Goal: Task Accomplishment & Management: Use online tool/utility

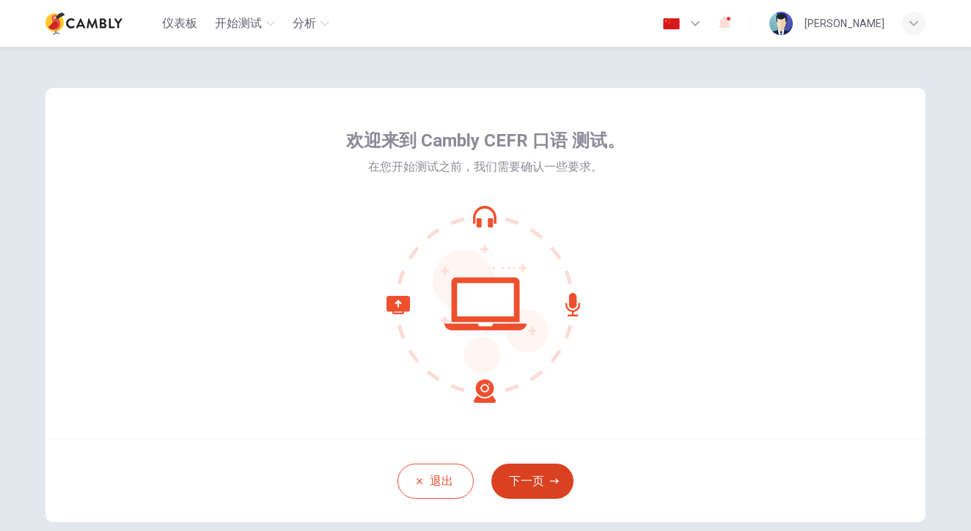
click at [531, 490] on button "下一页" at bounding box center [532, 481] width 82 height 35
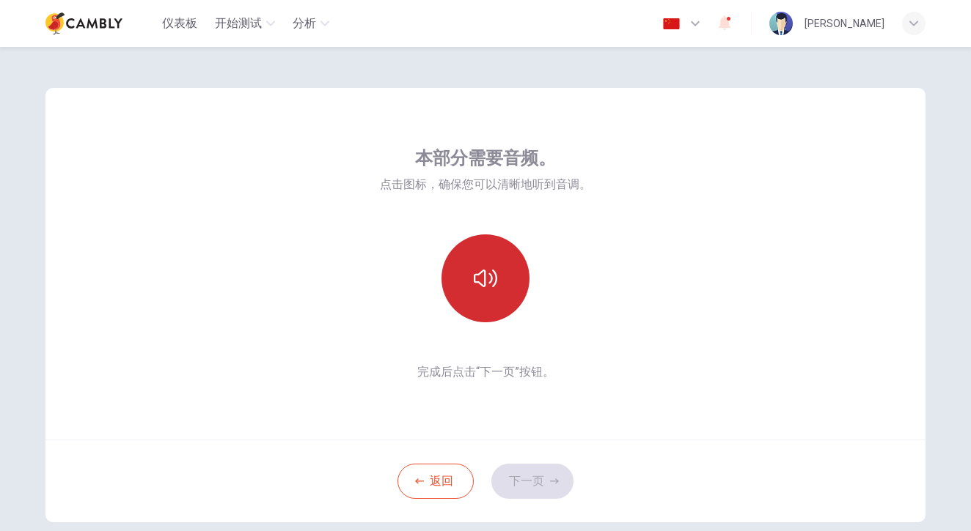
click at [486, 281] on icon "button" at bounding box center [485, 278] width 23 height 23
click at [485, 279] on icon "button" at bounding box center [485, 278] width 23 height 23
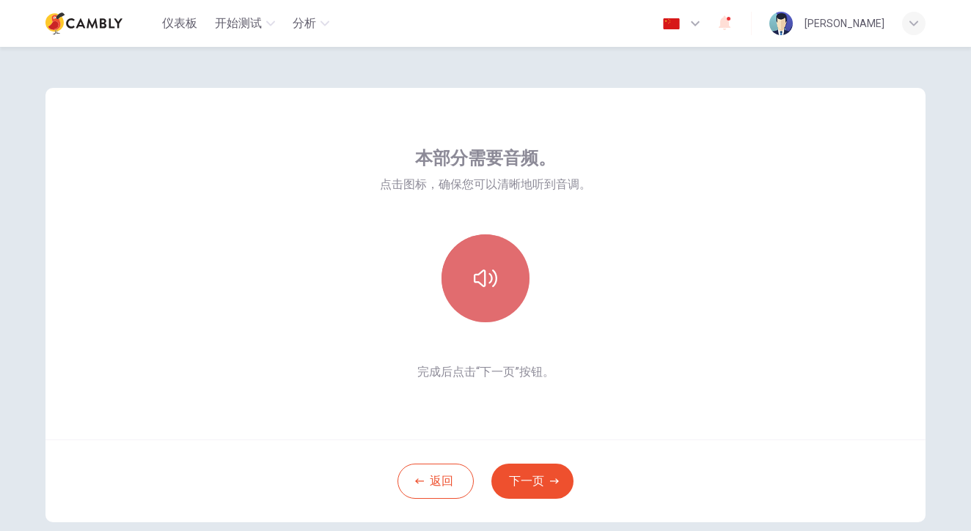
click at [500, 270] on button "button" at bounding box center [485, 279] width 88 height 88
click at [498, 284] on button "button" at bounding box center [485, 279] width 88 height 88
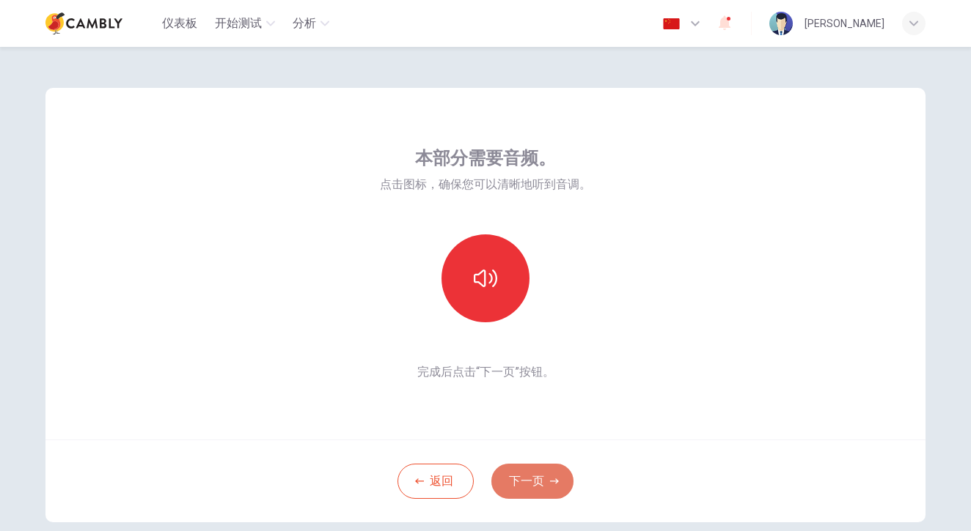
click at [526, 479] on button "下一页" at bounding box center [532, 481] width 82 height 35
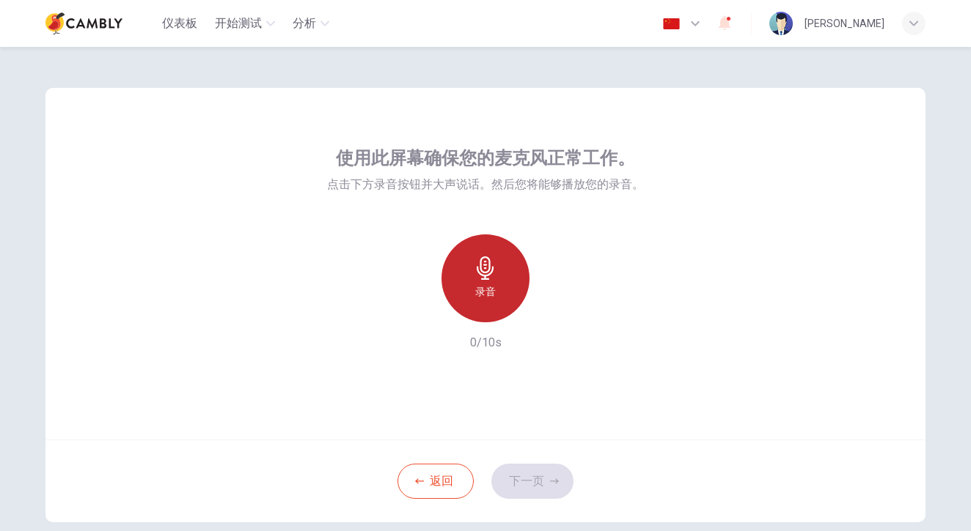
click at [484, 276] on icon "button" at bounding box center [484, 268] width 17 height 23
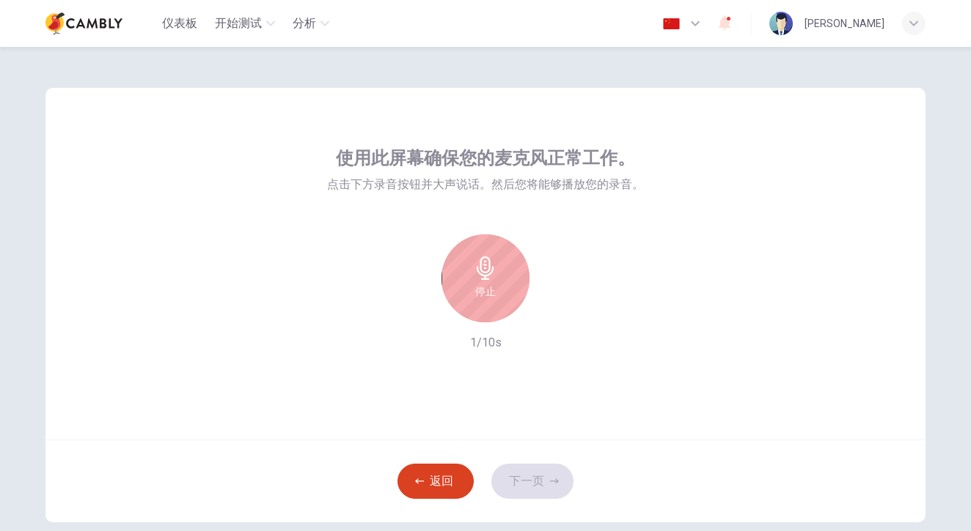
click at [426, 484] on button "返回" at bounding box center [435, 481] width 76 height 35
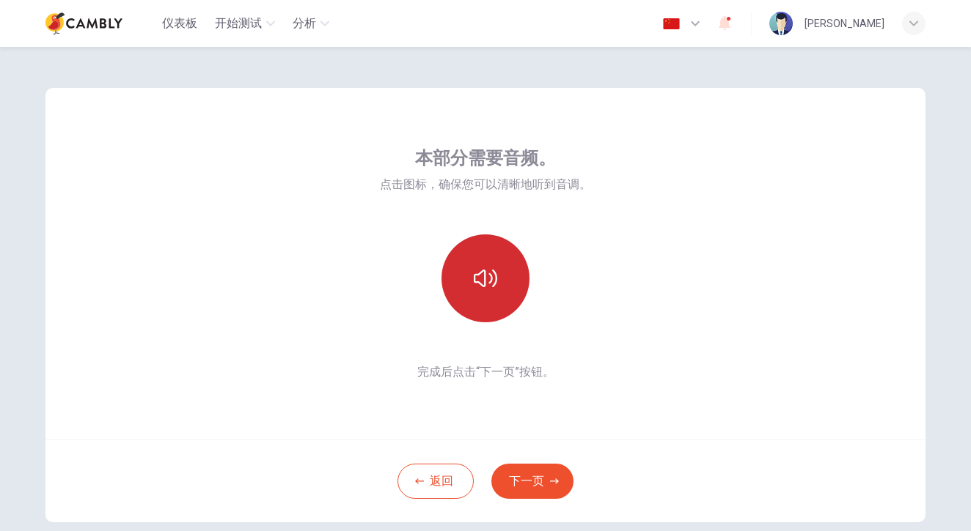
click at [501, 289] on button "button" at bounding box center [485, 279] width 88 height 88
click at [496, 284] on button "button" at bounding box center [485, 279] width 88 height 88
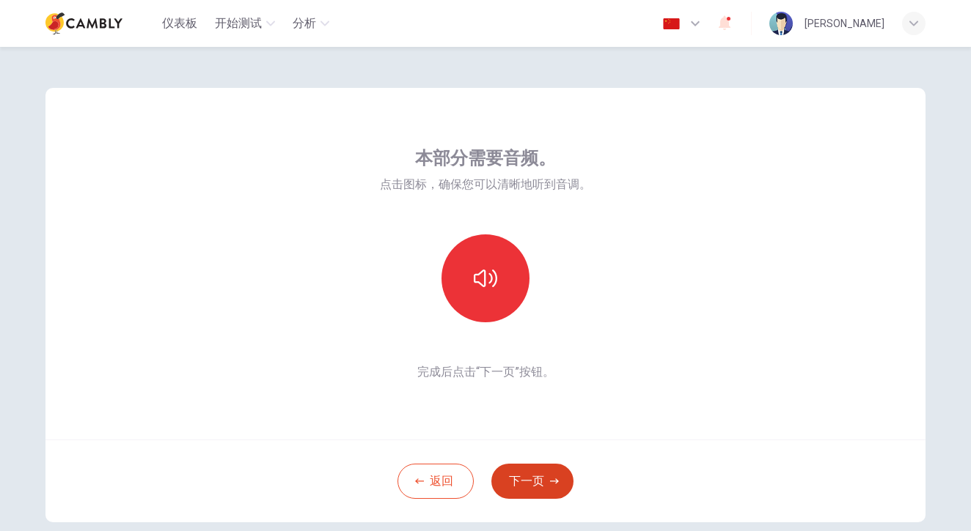
click at [519, 484] on button "下一页" at bounding box center [532, 481] width 82 height 35
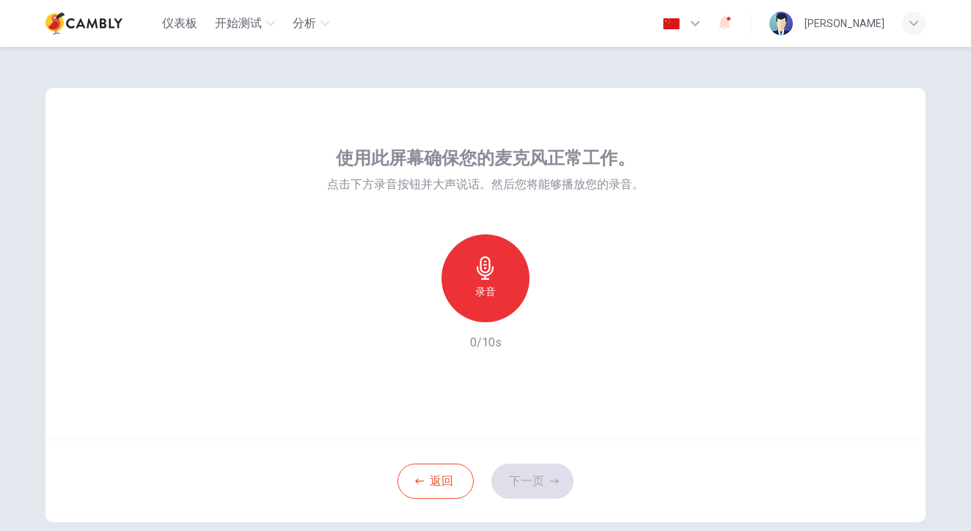
click at [492, 290] on h6 "录音" at bounding box center [485, 292] width 21 height 18
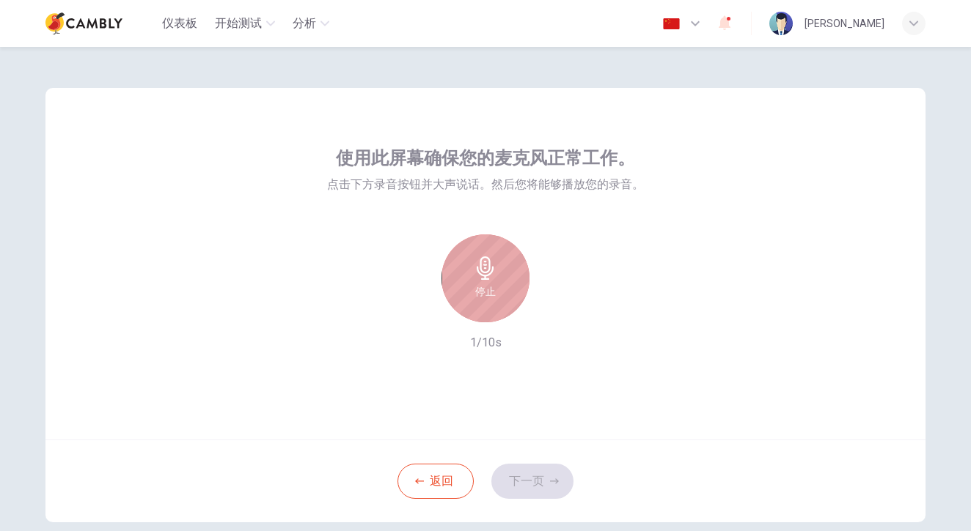
click at [492, 290] on h6 "停止" at bounding box center [485, 292] width 21 height 18
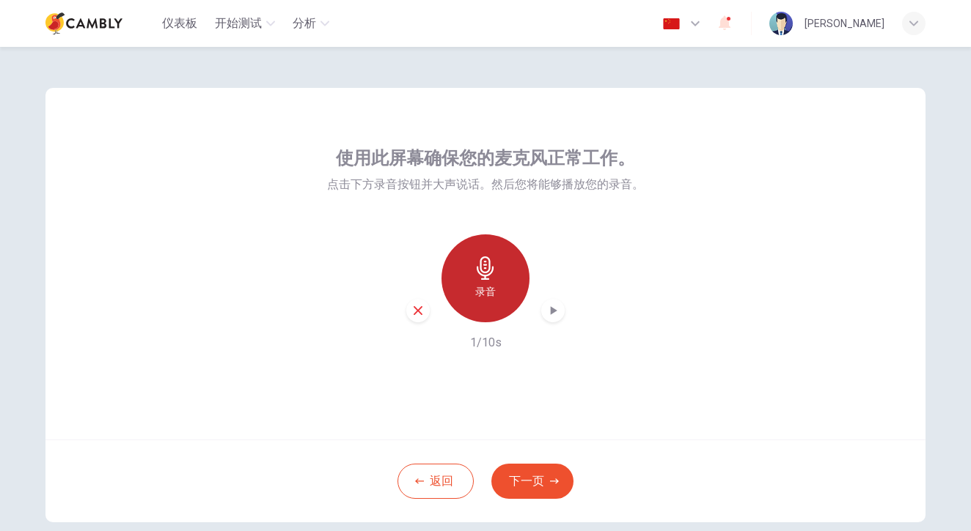
click at [492, 289] on h6 "录音" at bounding box center [485, 292] width 21 height 18
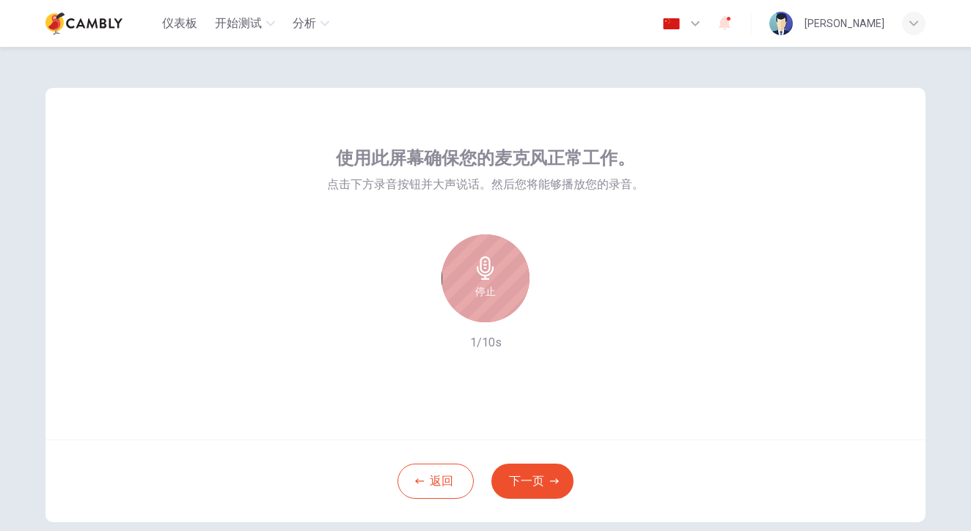
click at [492, 289] on h6 "停止" at bounding box center [485, 292] width 21 height 18
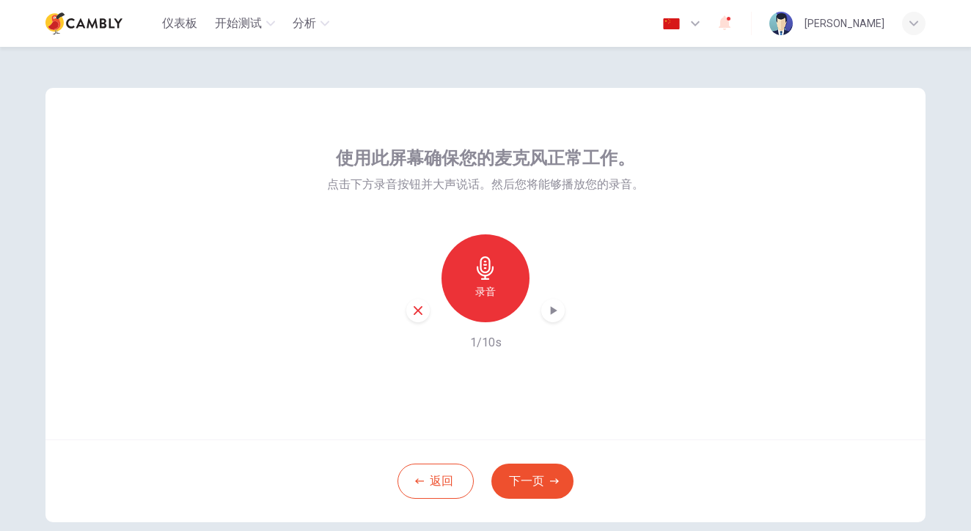
click at [551, 313] on icon "button" at bounding box center [554, 310] width 7 height 9
click at [476, 282] on div "录音" at bounding box center [485, 279] width 88 height 88
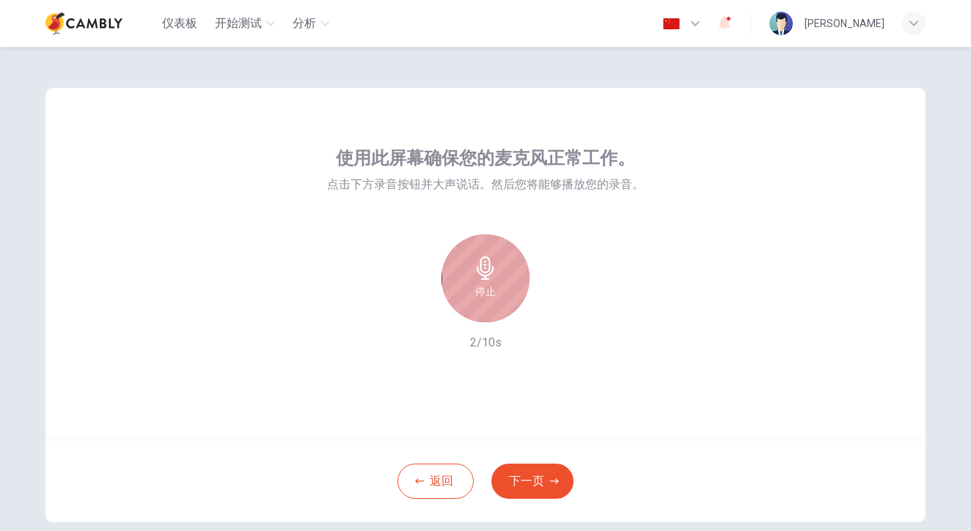
click at [500, 293] on div "停止" at bounding box center [485, 279] width 88 height 88
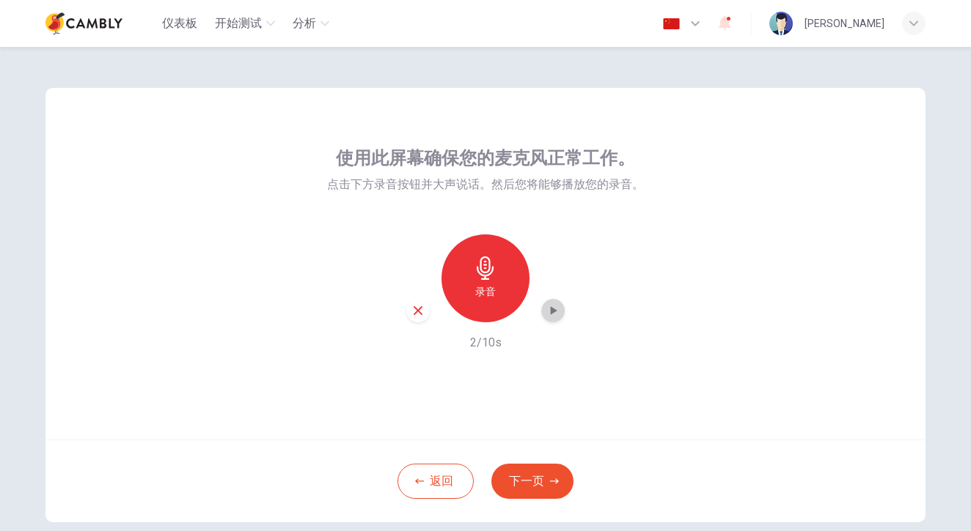
click at [557, 312] on icon "button" at bounding box center [552, 310] width 15 height 15
click at [480, 274] on icon "button" at bounding box center [485, 268] width 23 height 23
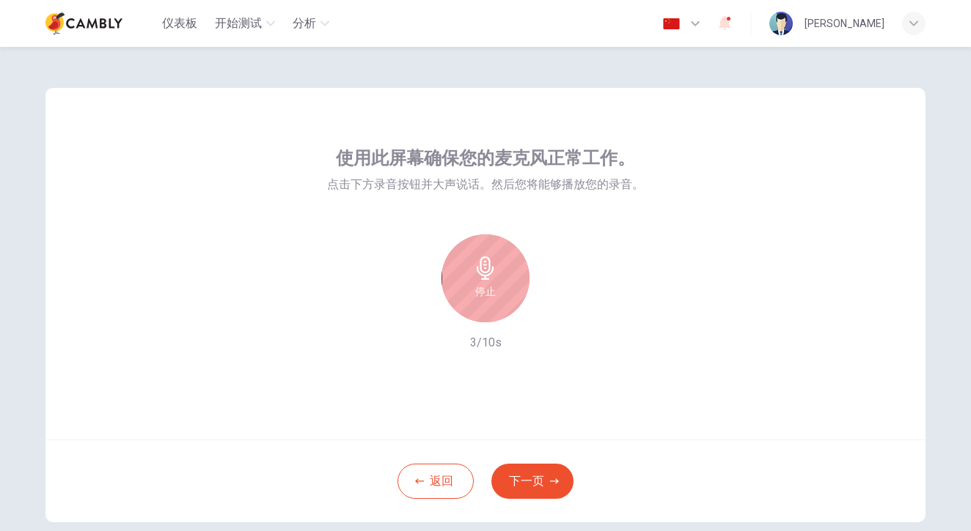
click at [485, 277] on icon "button" at bounding box center [485, 268] width 23 height 23
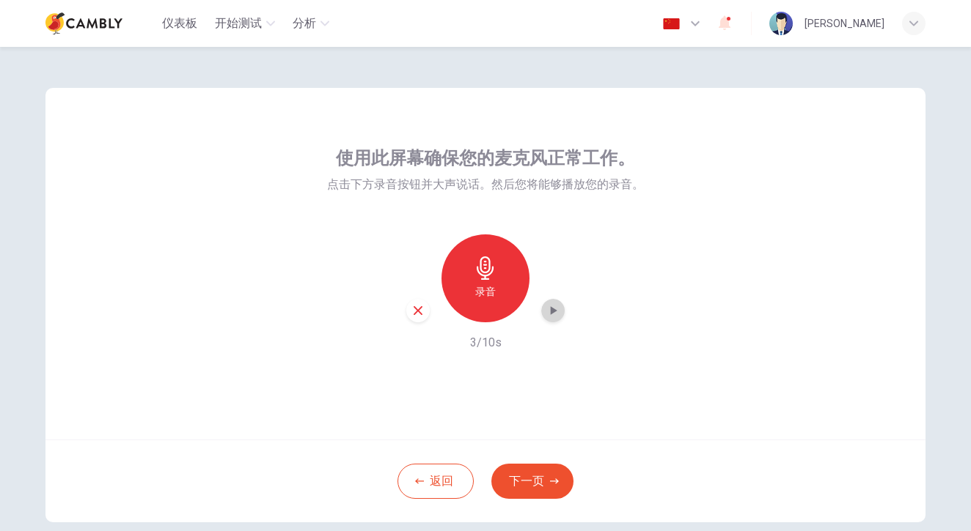
click at [550, 315] on icon "button" at bounding box center [552, 310] width 15 height 15
click at [488, 289] on h6 "录音" at bounding box center [485, 292] width 21 height 18
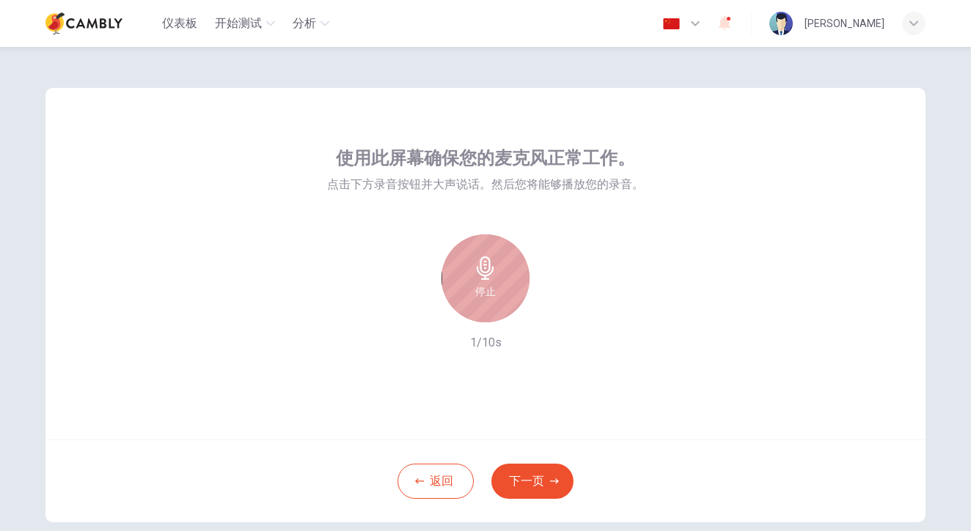
click at [488, 289] on h6 "停止" at bounding box center [485, 292] width 21 height 18
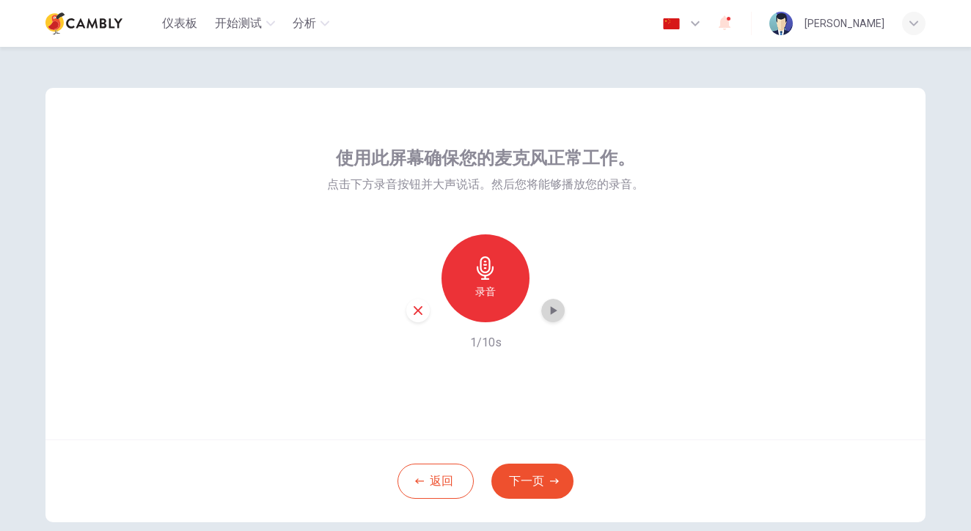
click at [556, 313] on icon "button" at bounding box center [552, 310] width 15 height 15
click at [555, 313] on icon "button" at bounding box center [552, 310] width 15 height 15
click at [434, 488] on button "返回" at bounding box center [435, 481] width 76 height 35
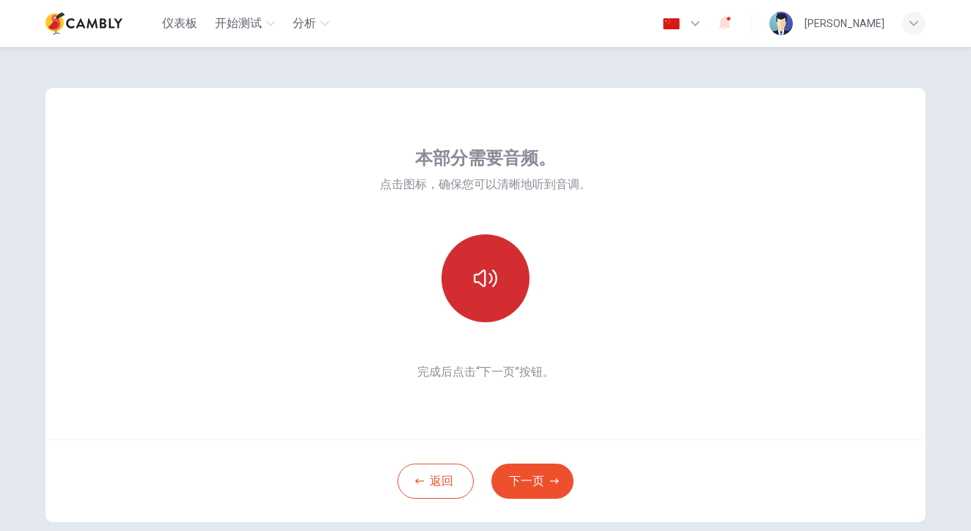
click at [499, 284] on button "button" at bounding box center [485, 279] width 88 height 88
click at [485, 280] on icon "button" at bounding box center [485, 278] width 23 height 23
click at [462, 289] on button "button" at bounding box center [485, 279] width 88 height 88
click at [494, 282] on icon "button" at bounding box center [485, 278] width 23 height 23
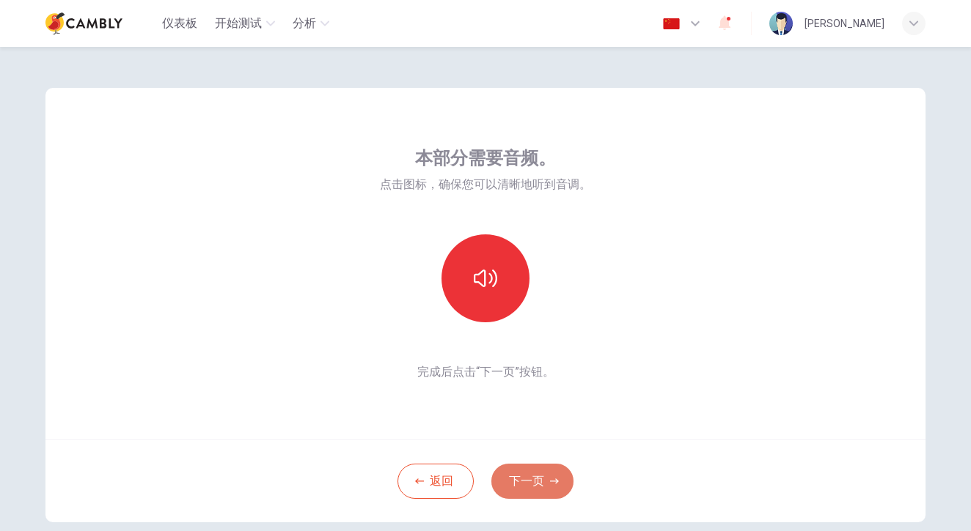
click at [548, 490] on button "下一页" at bounding box center [532, 481] width 82 height 35
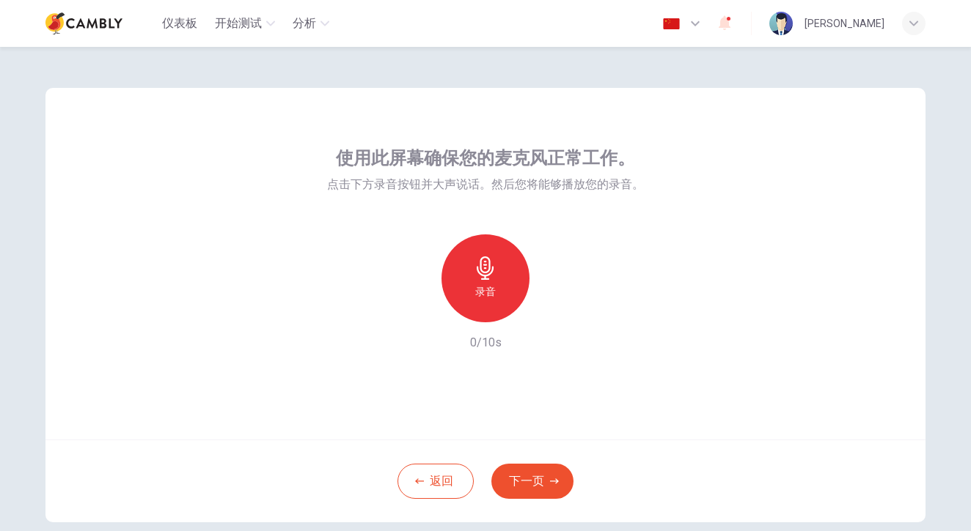
click at [483, 275] on icon "button" at bounding box center [485, 268] width 23 height 23
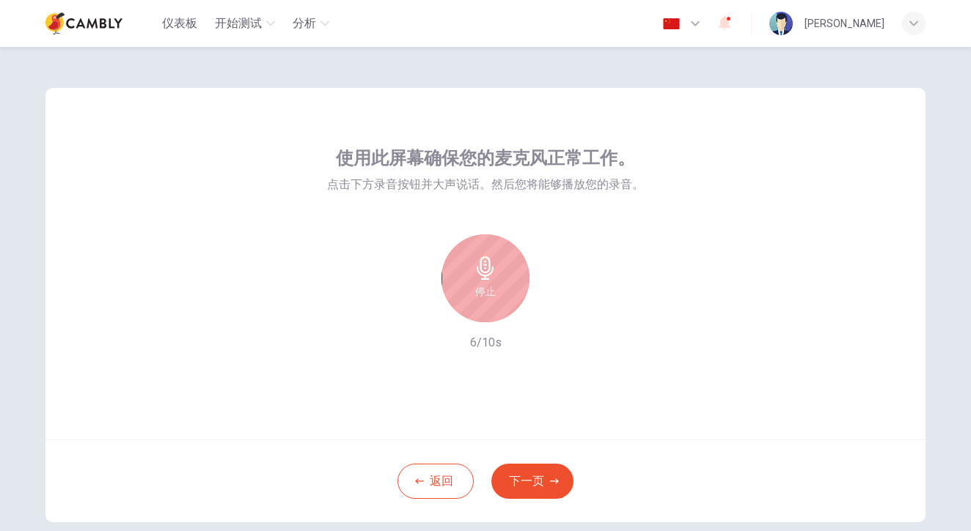
click at [501, 261] on div "停止" at bounding box center [485, 279] width 88 height 88
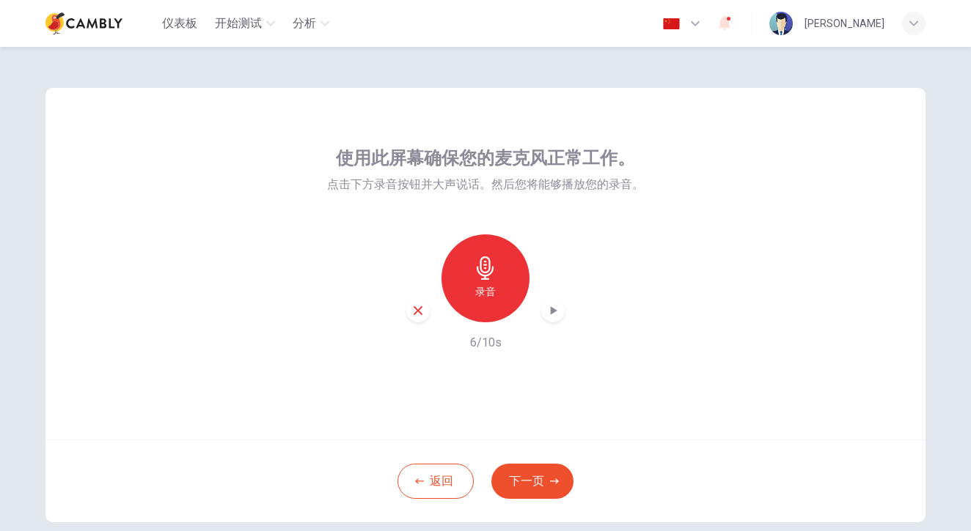
click at [562, 317] on div "录音" at bounding box center [485, 279] width 158 height 88
click at [556, 316] on icon "button" at bounding box center [552, 310] width 15 height 15
click at [486, 279] on icon "button" at bounding box center [484, 268] width 17 height 23
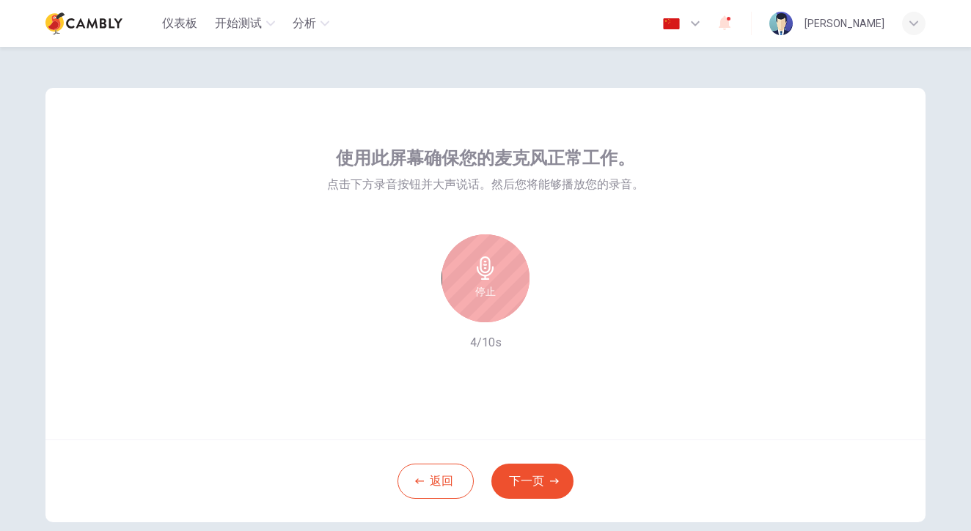
click at [494, 284] on div "停止" at bounding box center [485, 279] width 88 height 88
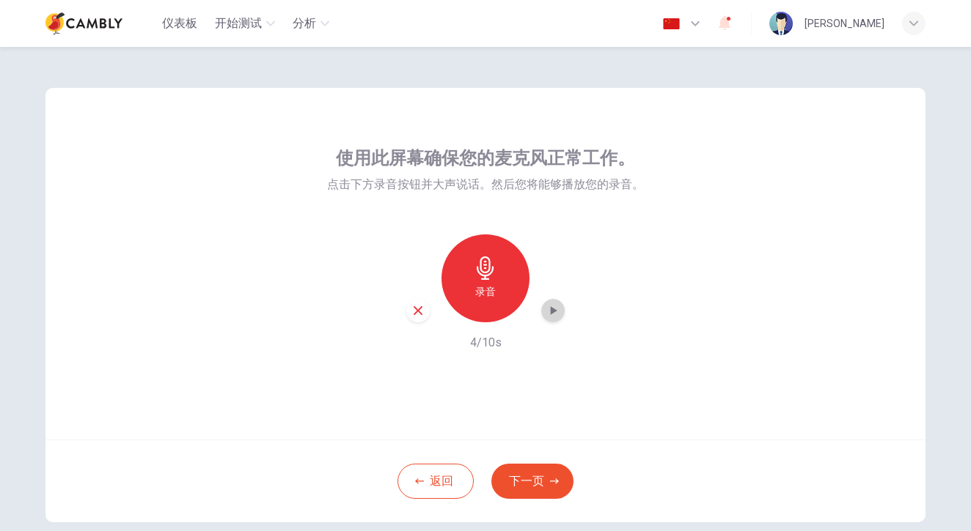
click at [557, 312] on icon "button" at bounding box center [552, 310] width 15 height 15
click at [481, 281] on div "录音" at bounding box center [485, 279] width 88 height 88
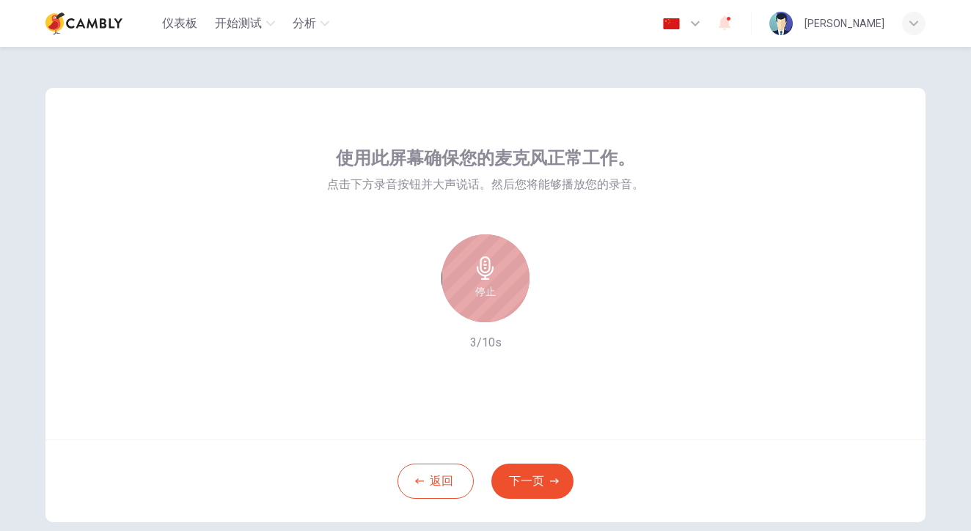
click at [481, 280] on div "停止" at bounding box center [485, 279] width 88 height 88
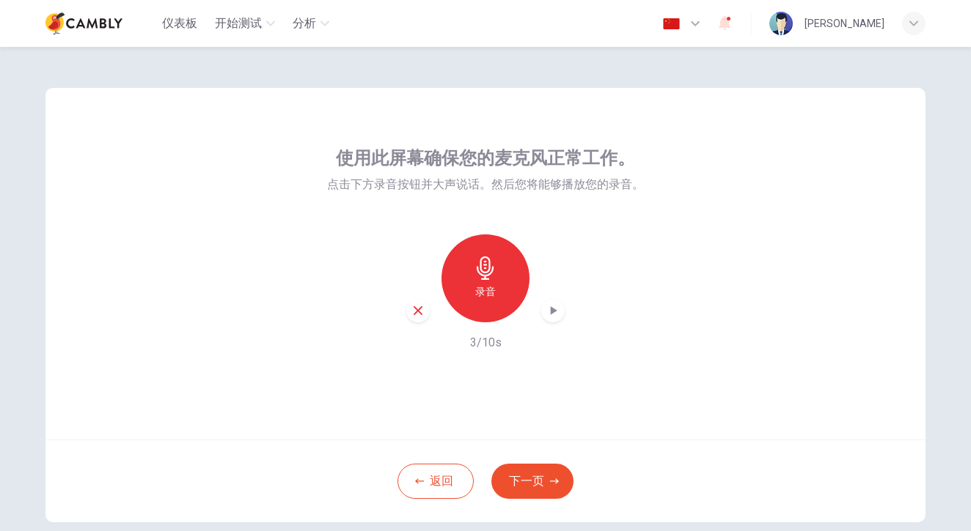
click at [562, 314] on div "button" at bounding box center [552, 310] width 23 height 23
click at [479, 290] on h6 "录音" at bounding box center [485, 292] width 21 height 18
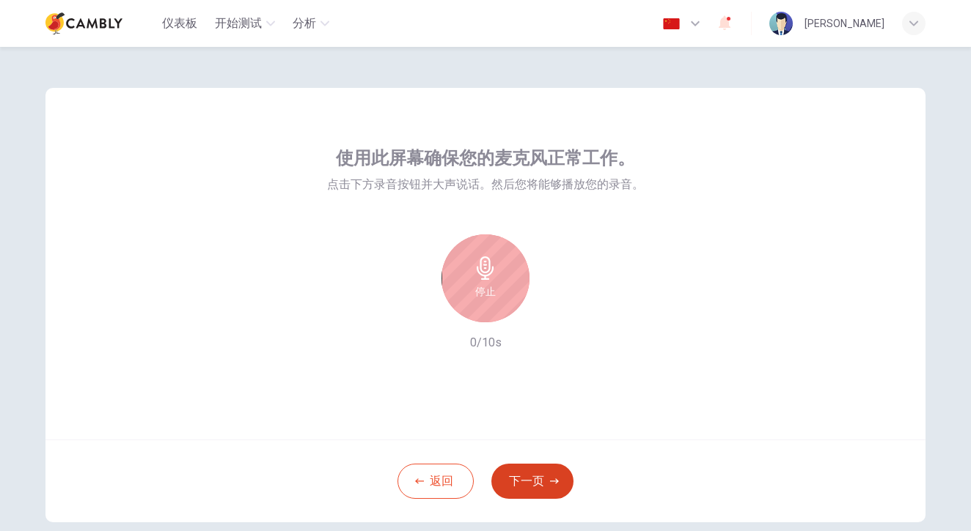
click at [542, 488] on button "下一页" at bounding box center [532, 481] width 82 height 35
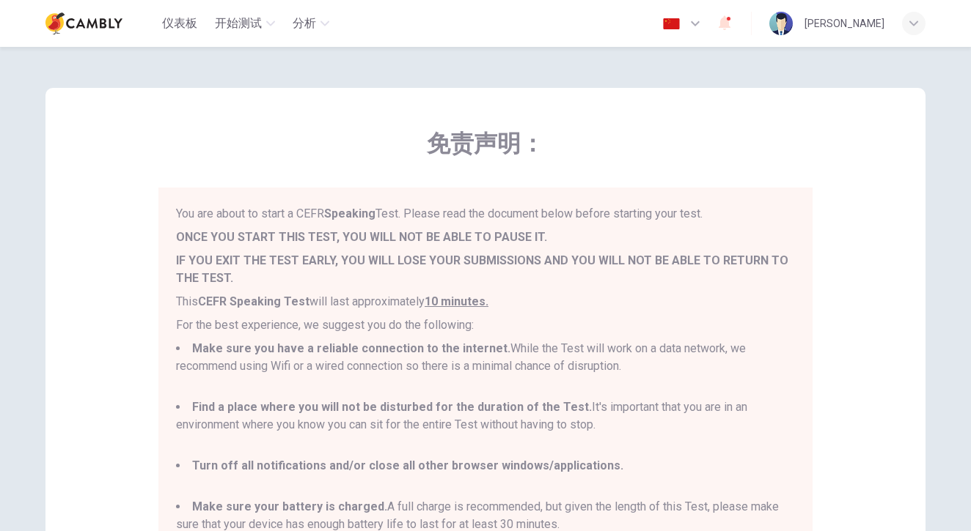
click at [827, 272] on div "免责声明： You are about to start a CEFR Speaking Test. Please read the document bel…" at bounding box center [485, 347] width 880 height 519
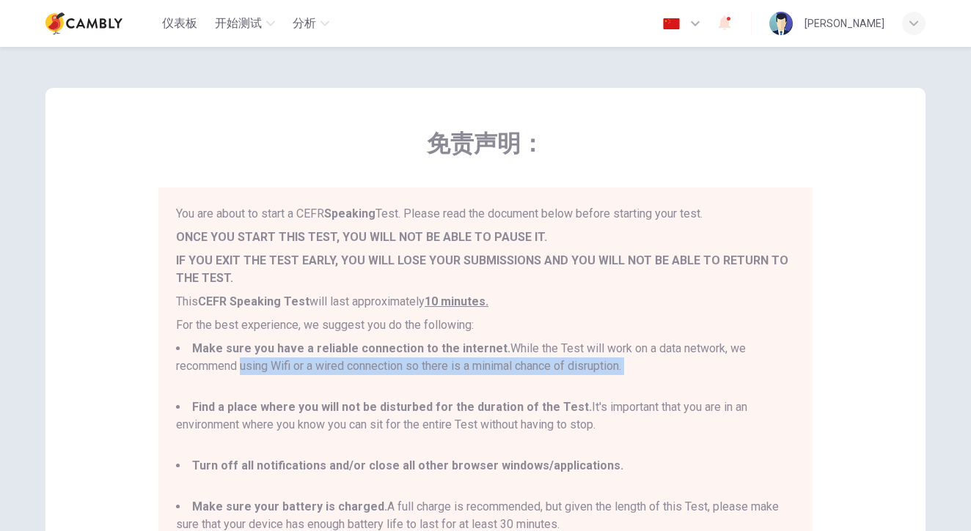
drag, startPoint x: 966, startPoint y: 355, endPoint x: 965, endPoint y: 383, distance: 28.6
click at [965, 383] on div "免责声明： You are about to start a CEFR Speaking Test. Please read the document bel…" at bounding box center [485, 289] width 971 height 485
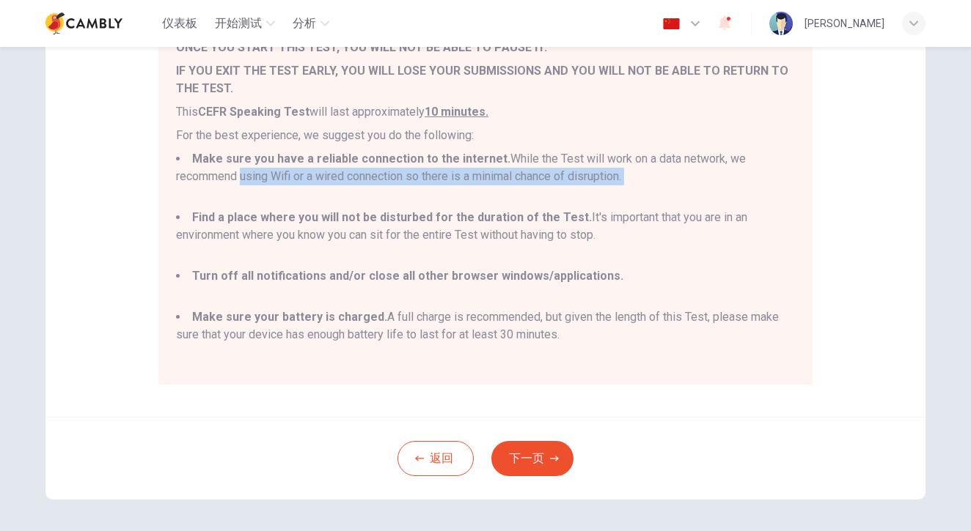
scroll to position [191, 0]
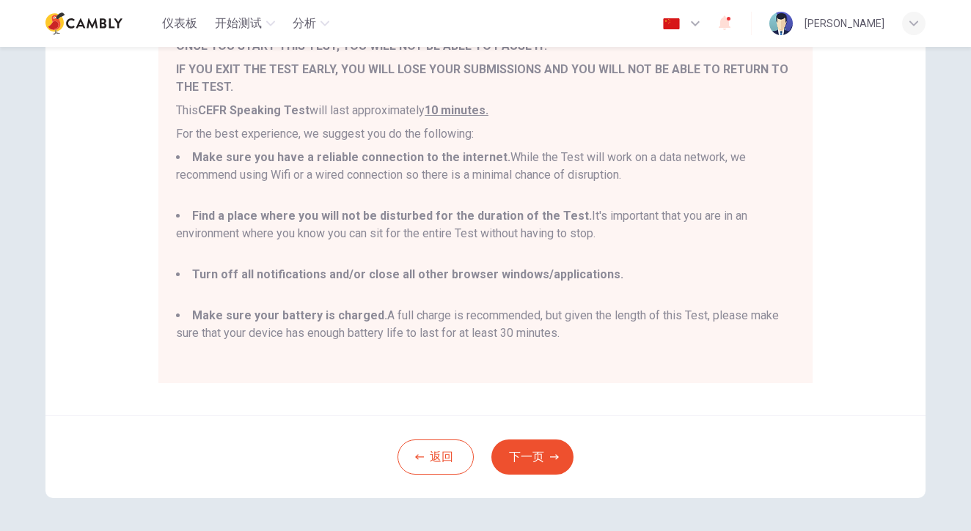
drag, startPoint x: 687, startPoint y: 421, endPoint x: 654, endPoint y: 428, distance: 33.8
click at [686, 422] on div "返回 下一页" at bounding box center [485, 457] width 880 height 83
click at [496, 462] on button "下一页" at bounding box center [532, 457] width 82 height 35
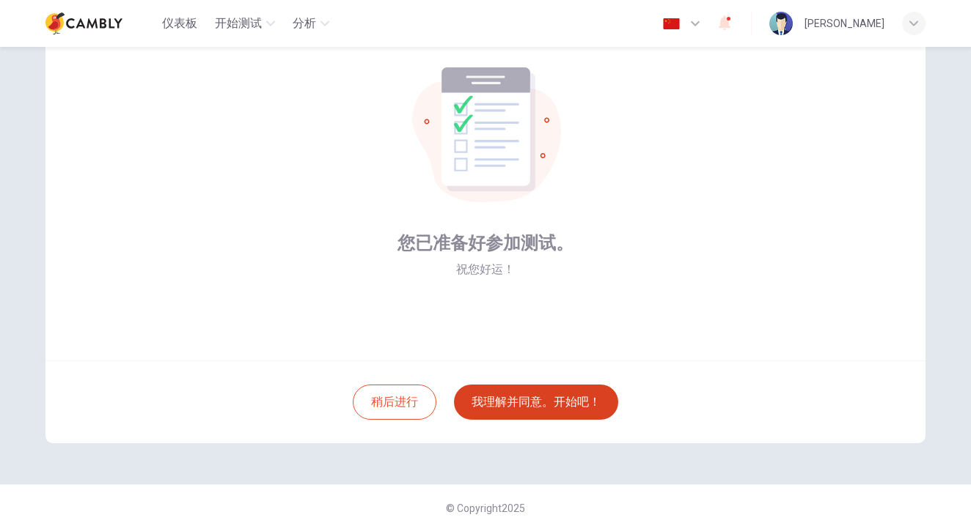
click at [558, 411] on button "我理解并同意。开始吧！" at bounding box center [536, 402] width 164 height 35
click at [548, 400] on button "我理解并同意。开始吧！" at bounding box center [536, 402] width 164 height 35
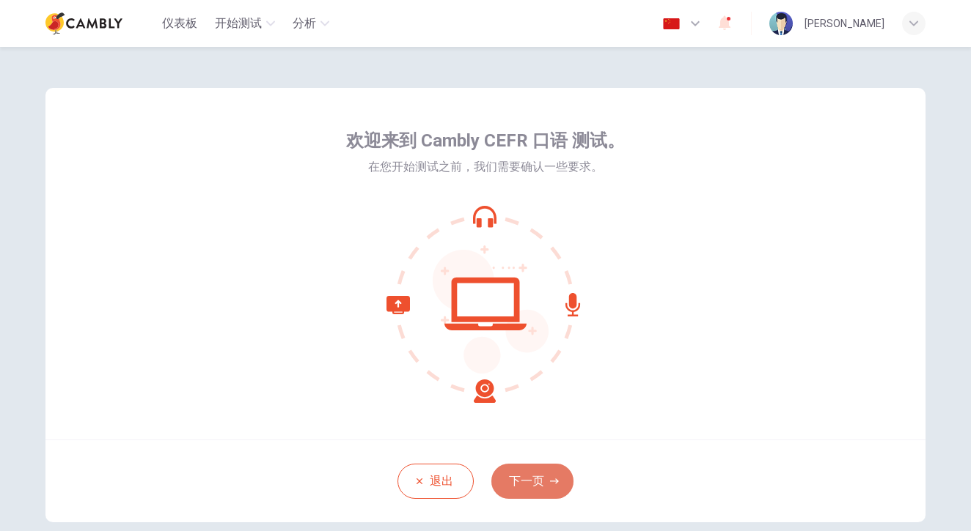
click at [538, 484] on button "下一页" at bounding box center [532, 481] width 82 height 35
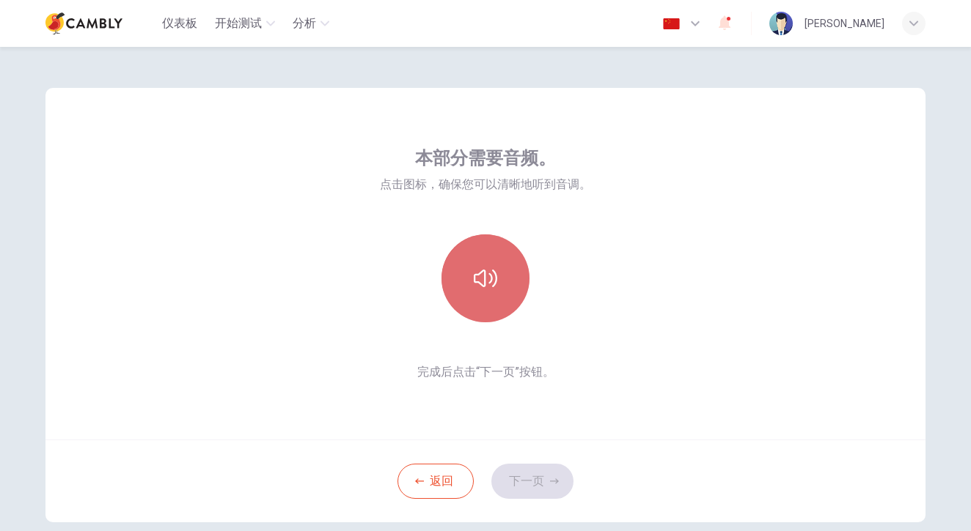
click at [486, 279] on icon "button" at bounding box center [485, 278] width 23 height 23
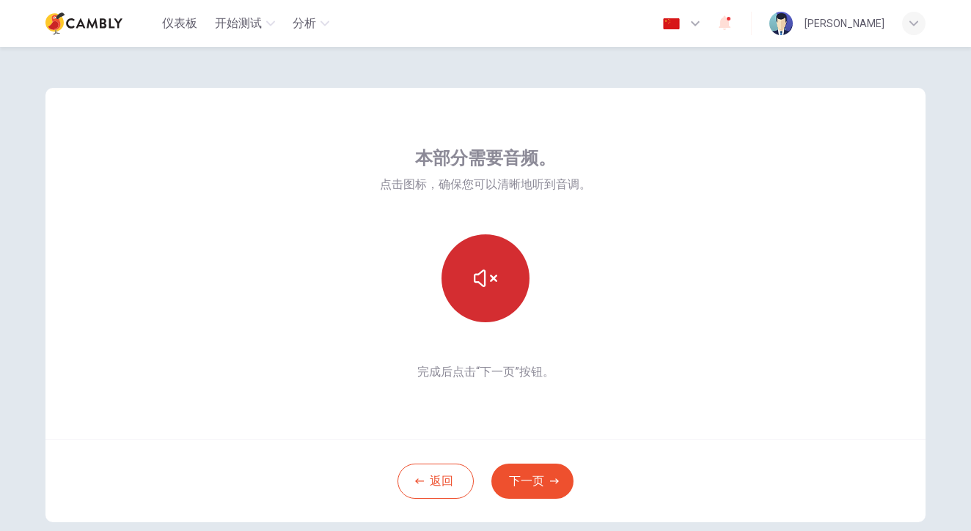
click at [486, 279] on icon "button" at bounding box center [485, 278] width 23 height 23
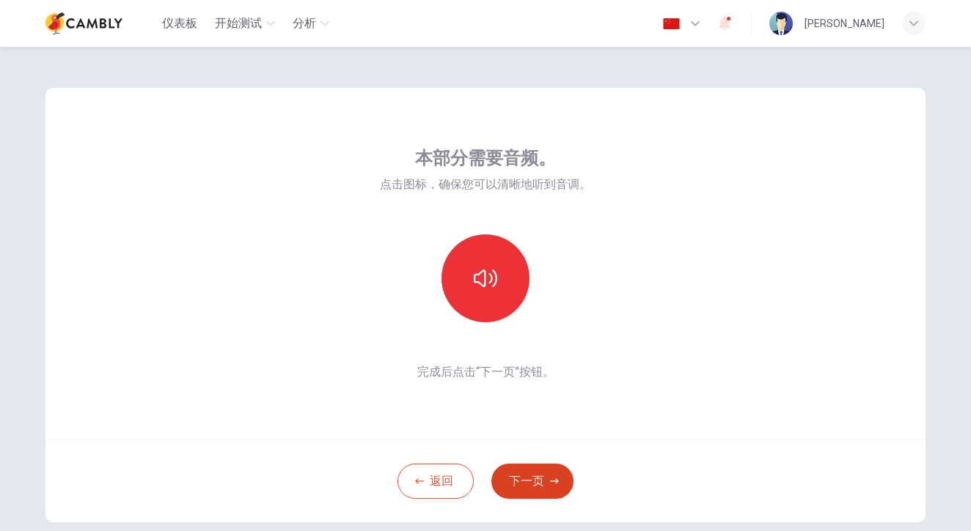
click at [525, 480] on button "下一页" at bounding box center [532, 481] width 82 height 35
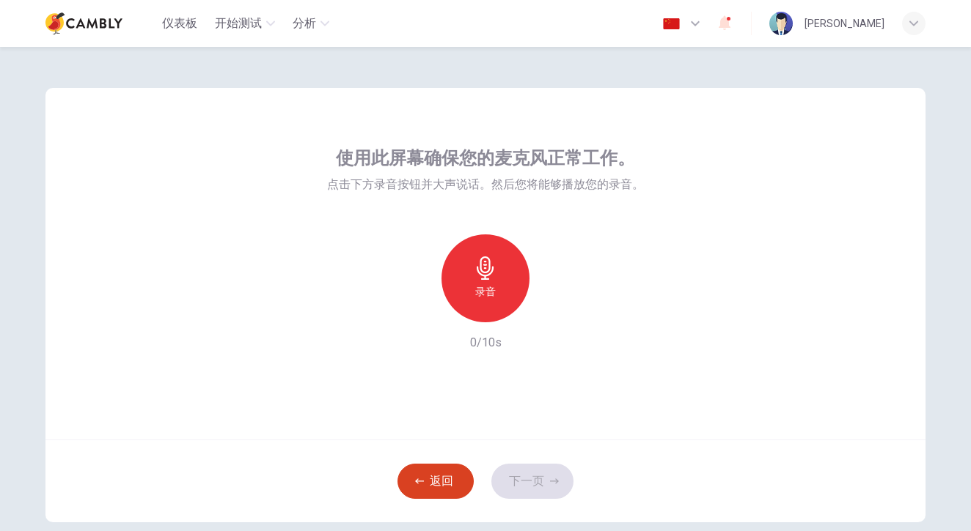
click at [435, 496] on button "返回" at bounding box center [435, 481] width 76 height 35
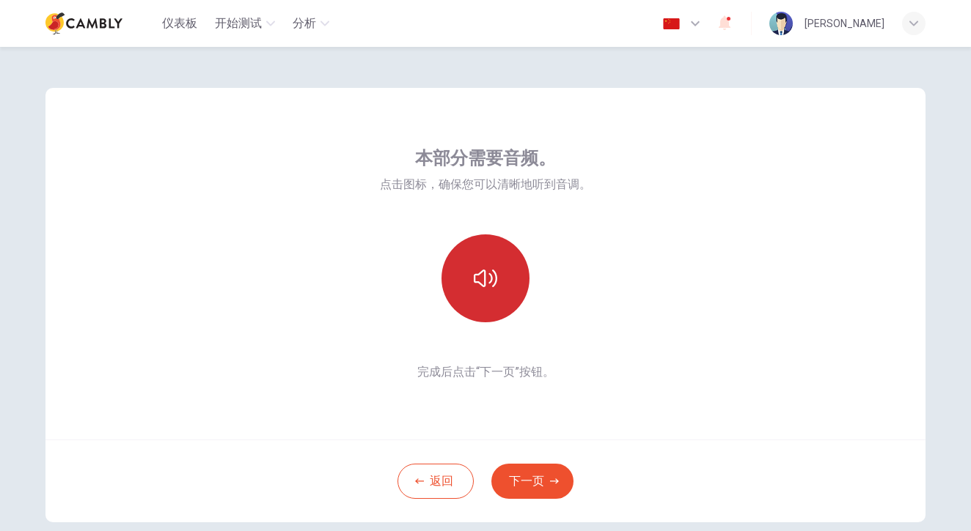
click at [489, 279] on icon "button" at bounding box center [485, 279] width 23 height 18
click at [486, 273] on icon "button" at bounding box center [485, 278] width 23 height 23
click at [463, 275] on button "button" at bounding box center [485, 279] width 88 height 88
click at [474, 276] on icon "button" at bounding box center [485, 279] width 23 height 18
click at [520, 501] on div "返回 下一页" at bounding box center [485, 481] width 880 height 83
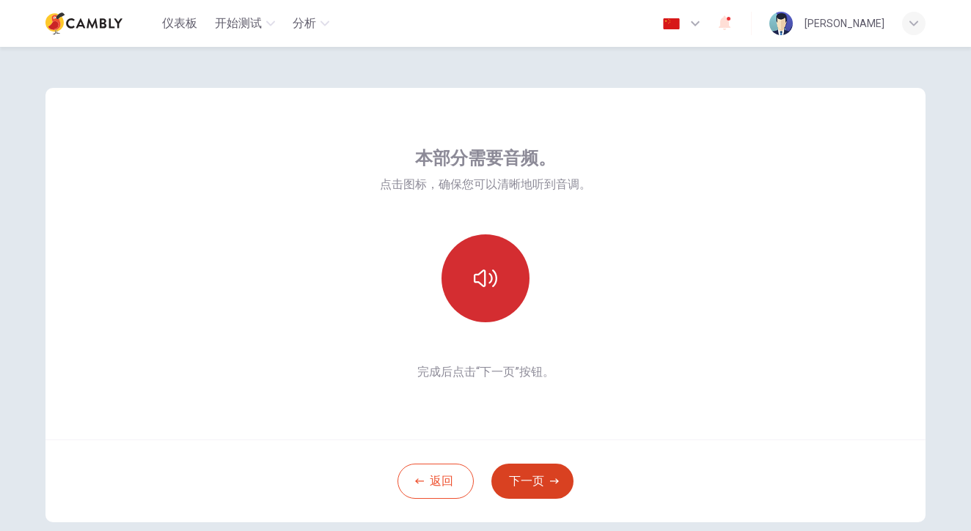
click at [523, 493] on button "下一页" at bounding box center [532, 481] width 82 height 35
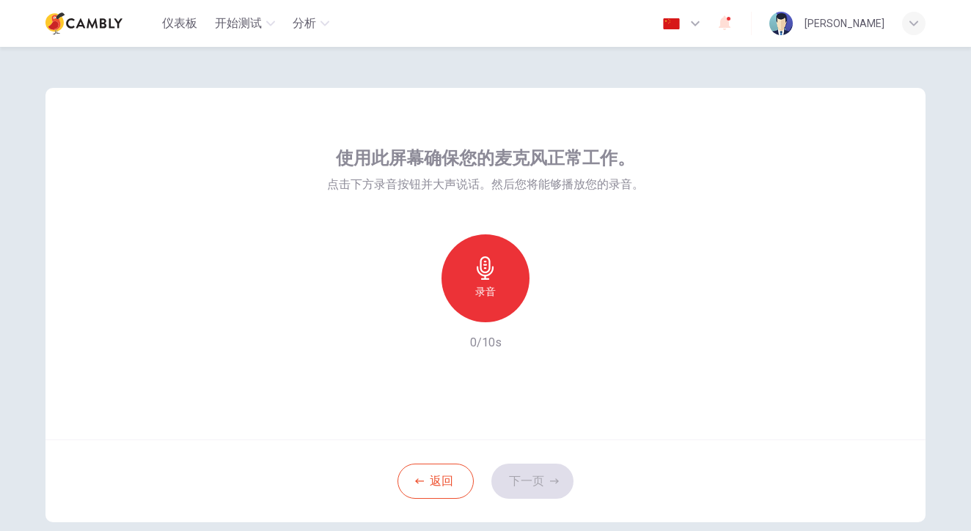
click at [492, 284] on h6 "录音" at bounding box center [485, 292] width 21 height 18
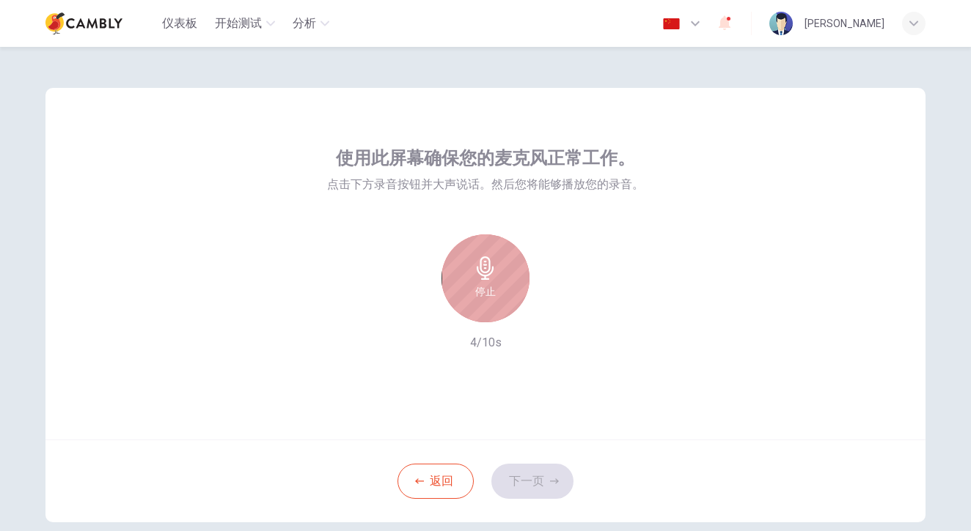
click at [489, 276] on icon "button" at bounding box center [485, 268] width 23 height 23
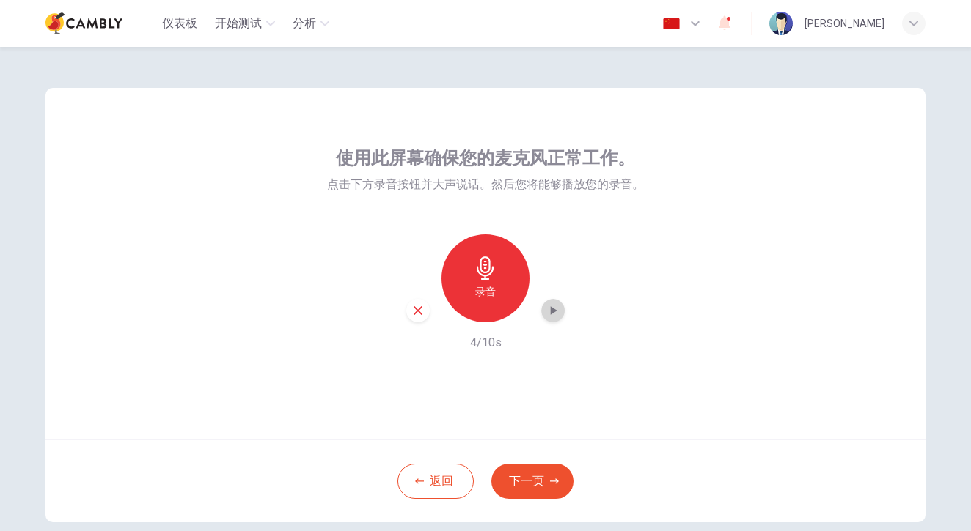
click at [554, 314] on icon "button" at bounding box center [552, 310] width 15 height 15
click at [540, 488] on button "下一页" at bounding box center [532, 481] width 82 height 35
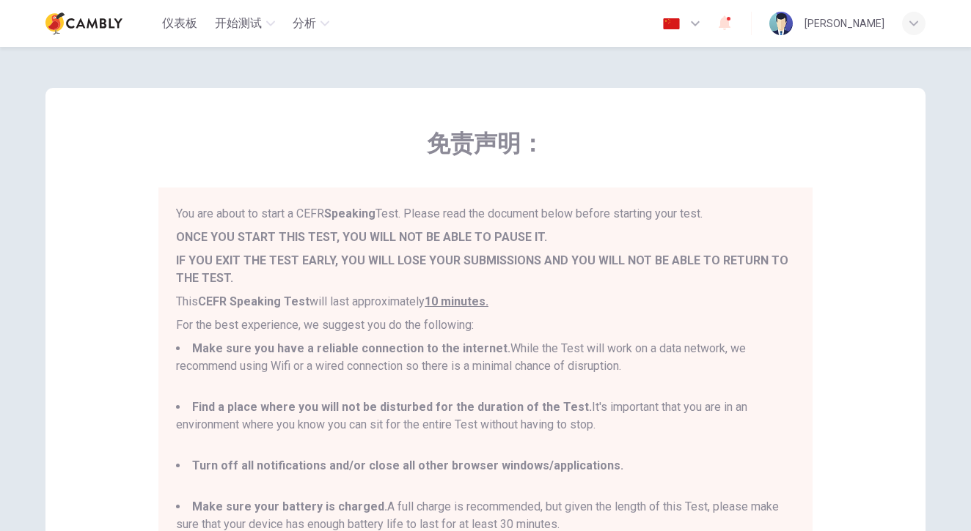
click at [831, 371] on div "免责声明： You are about to start a CEFR Speaking Test. Please read the document bel…" at bounding box center [485, 347] width 880 height 519
drag, startPoint x: 965, startPoint y: 364, endPoint x: 966, endPoint y: 427, distance: 63.8
click at [966, 427] on div "免责声明： You are about to start a CEFR Speaking Test. Please read the document bel…" at bounding box center [485, 289] width 971 height 485
drag, startPoint x: 912, startPoint y: 372, endPoint x: 809, endPoint y: 307, distance: 121.2
click at [911, 371] on div "免责声明： You are about to start a CEFR Speaking Test. Please read the document bel…" at bounding box center [485, 347] width 880 height 519
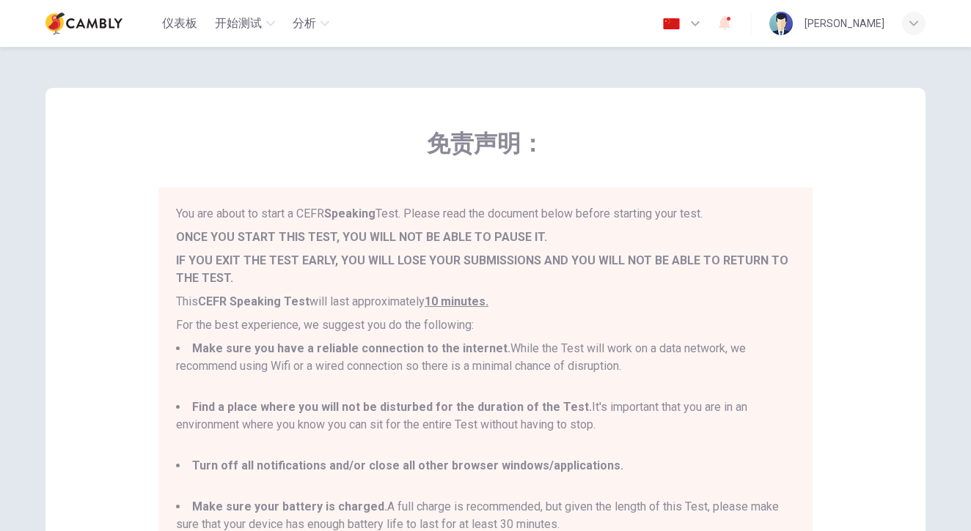
scroll to position [246, 0]
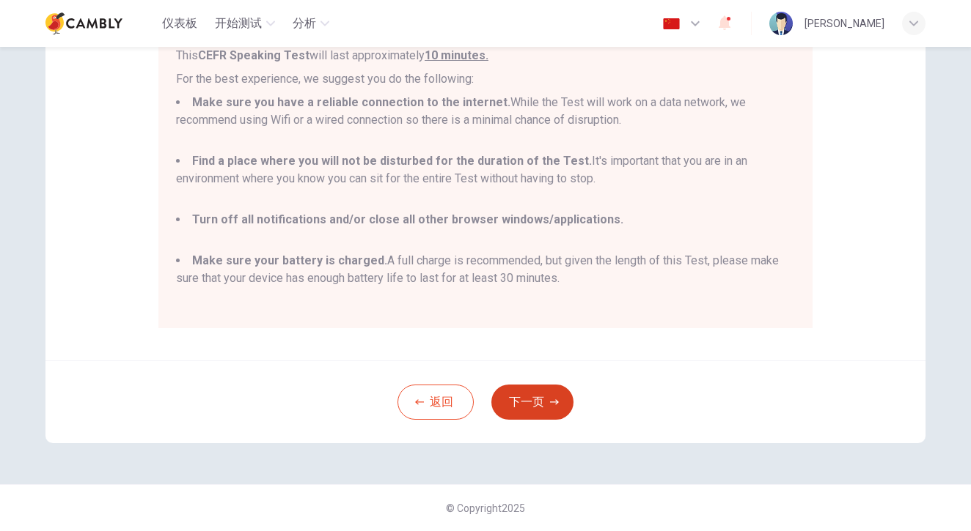
click at [538, 395] on button "下一页" at bounding box center [532, 402] width 82 height 35
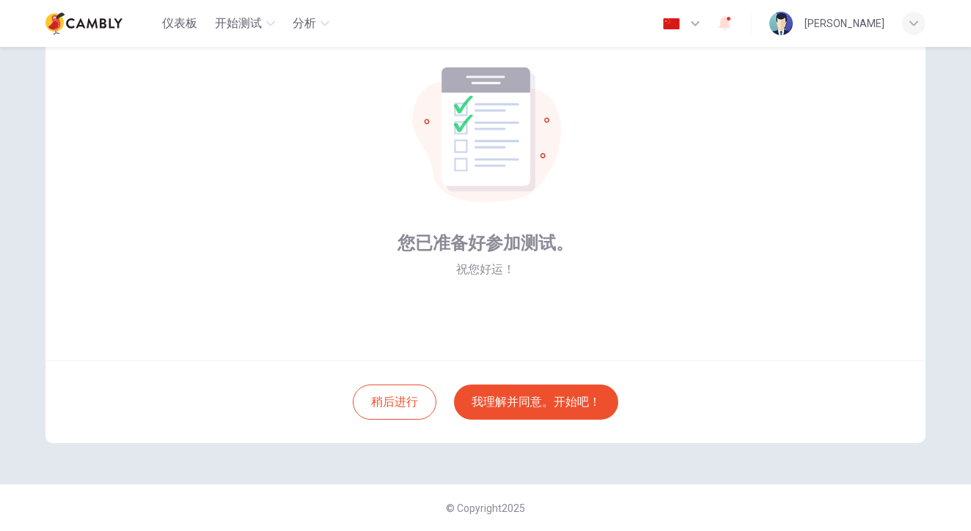
scroll to position [79, 0]
click at [523, 405] on button "我理解并同意。开始吧！" at bounding box center [536, 402] width 164 height 35
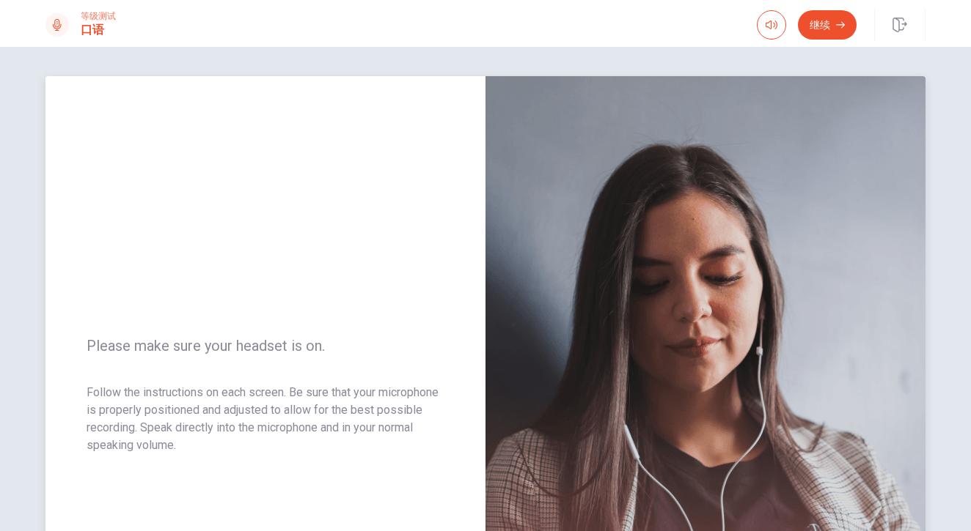
scroll to position [3, 0]
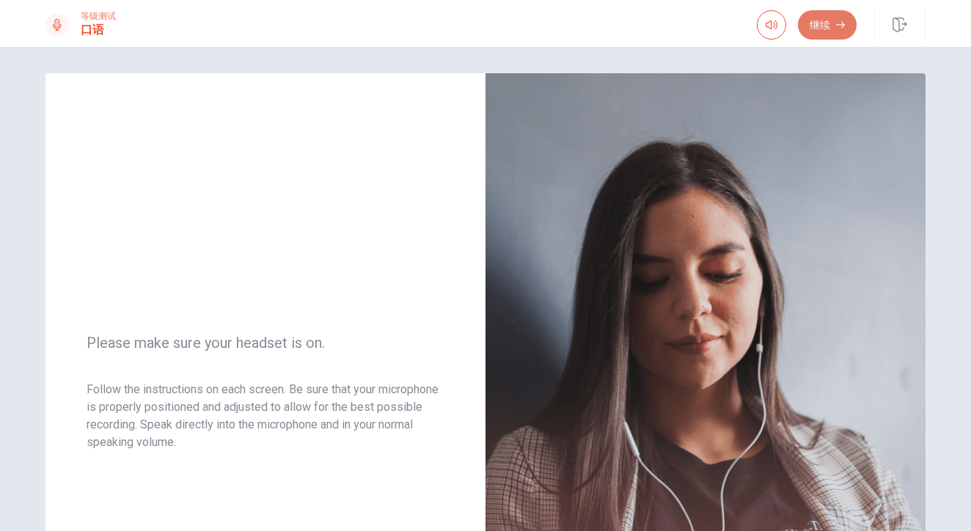
click at [837, 32] on button "继续" at bounding box center [827, 24] width 59 height 29
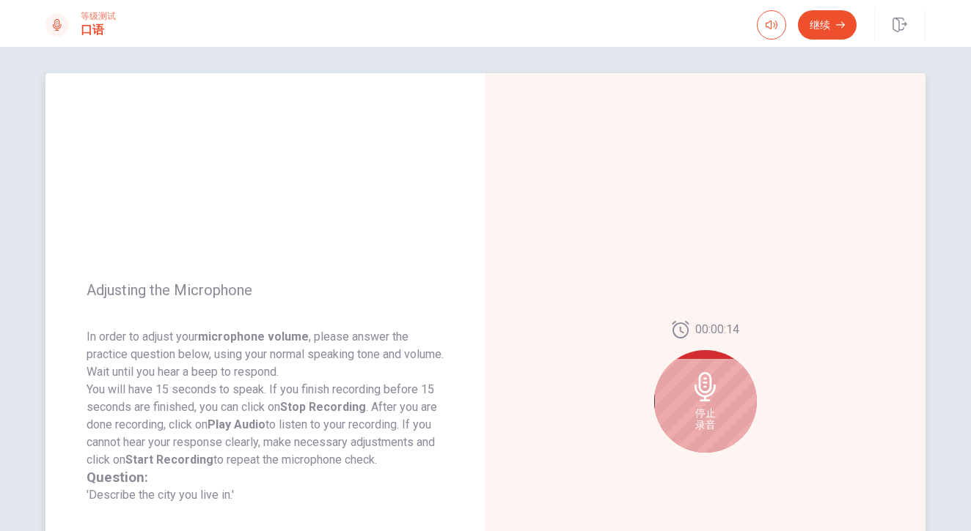
scroll to position [0, 0]
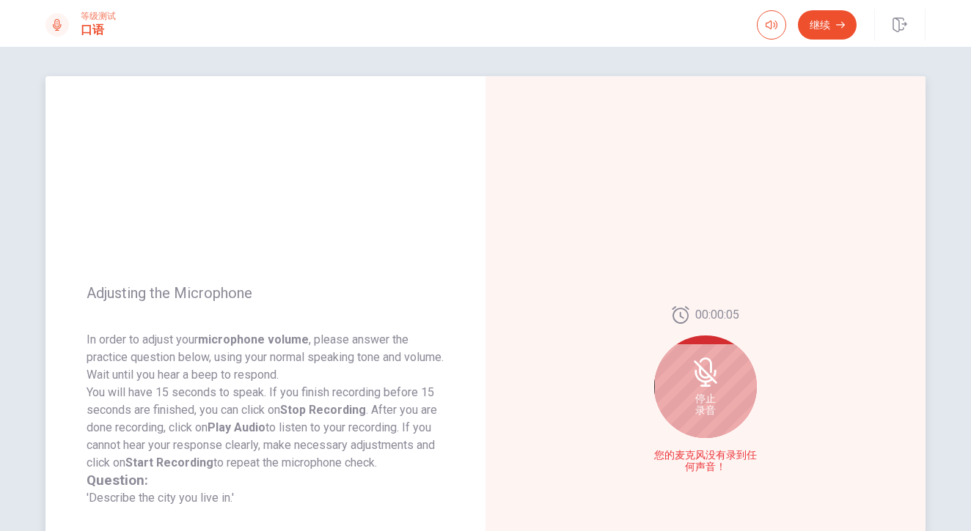
click at [722, 382] on div "停止 录音" at bounding box center [705, 387] width 103 height 103
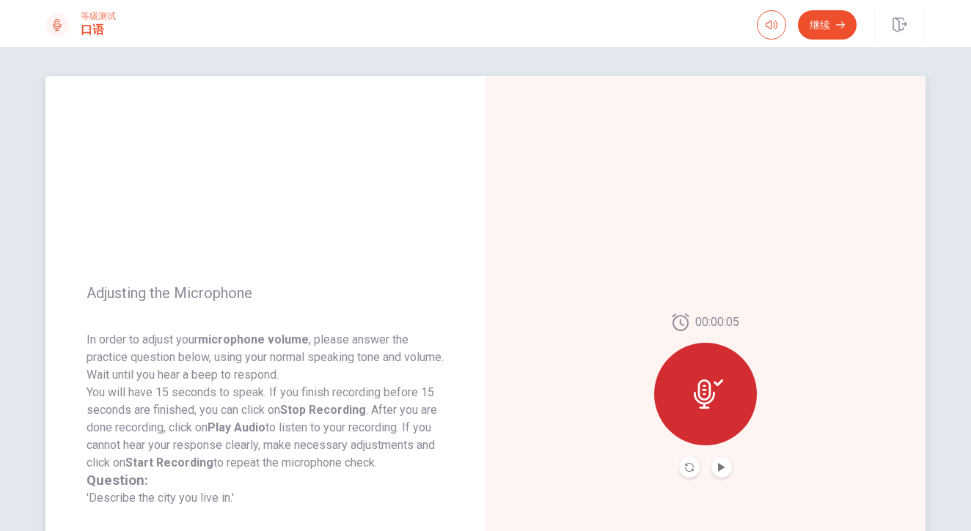
click at [722, 382] on div at bounding box center [705, 394] width 103 height 103
click at [710, 394] on icon at bounding box center [707, 394] width 29 height 29
click at [703, 386] on icon at bounding box center [703, 394] width 21 height 29
click at [717, 471] on icon "Play Audio" at bounding box center [721, 467] width 9 height 9
click at [722, 468] on icon "Pause Audio" at bounding box center [721, 467] width 7 height 9
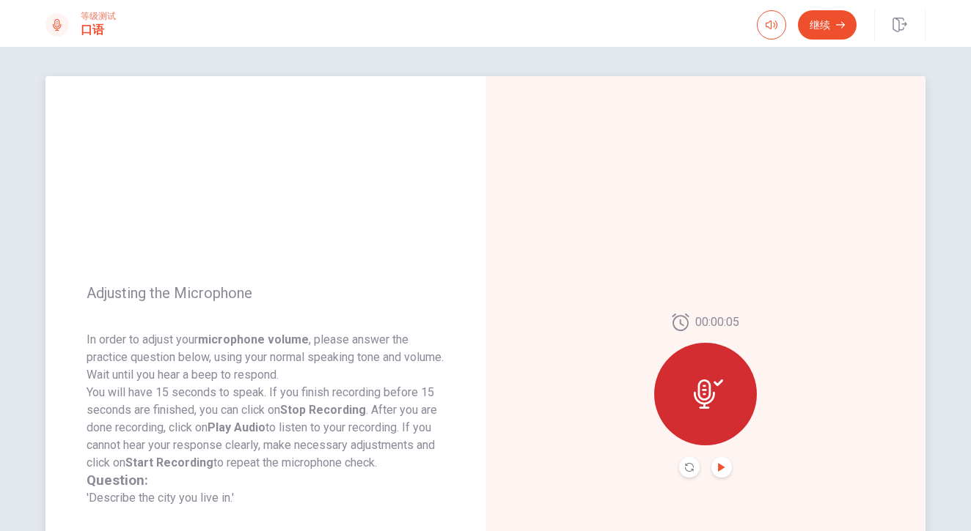
click at [953, 355] on div "Adjusting the Microphone In order to adjust your microphone volume , please ans…" at bounding box center [485, 289] width 971 height 485
click at [824, 22] on button "继续" at bounding box center [827, 24] width 59 height 29
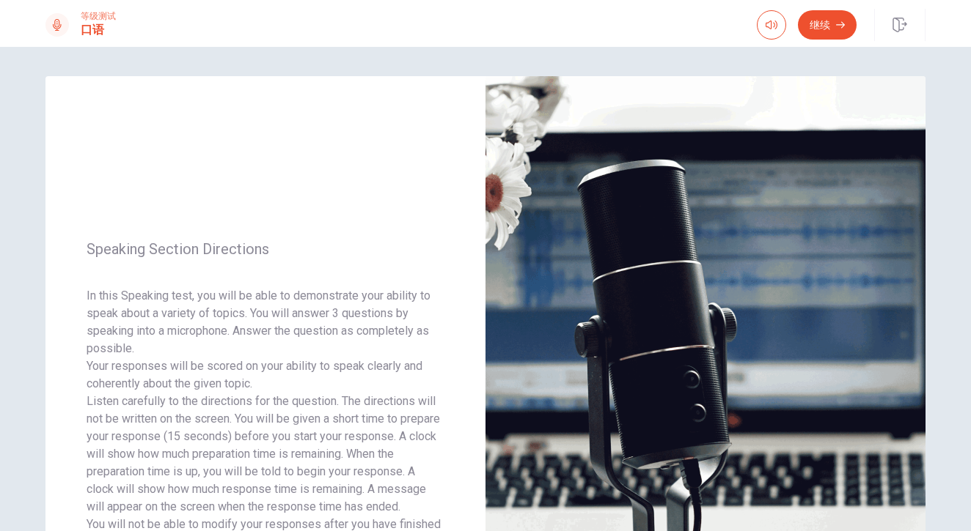
click at [965, 347] on div "Speaking Section Directions In this Speaking test, you will be able to demonstr…" at bounding box center [485, 289] width 971 height 485
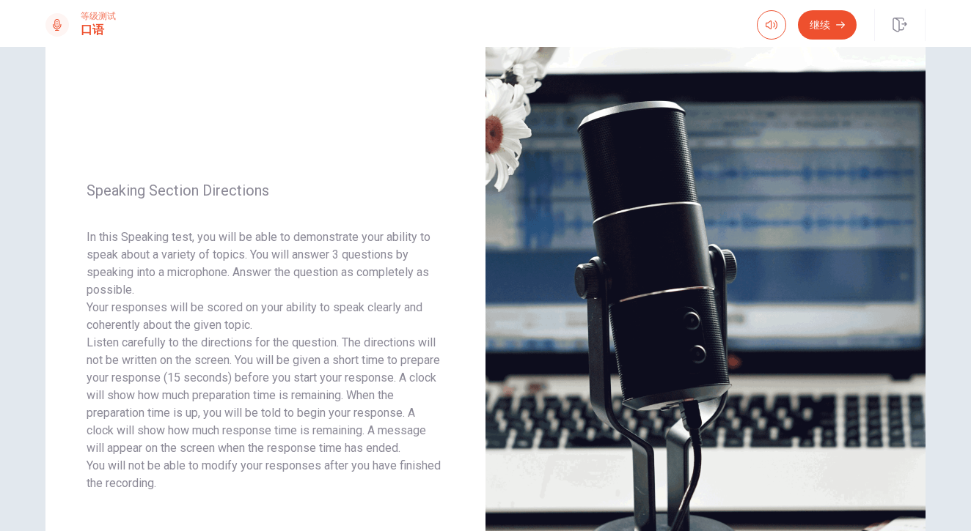
scroll to position [59, 0]
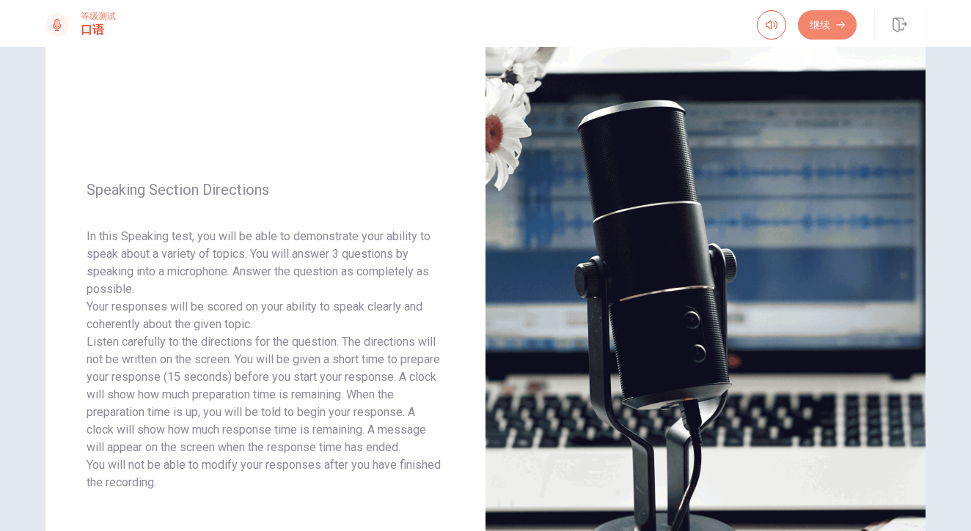
drag, startPoint x: 818, startPoint y: 32, endPoint x: 823, endPoint y: 43, distance: 11.5
click at [818, 32] on button "继续" at bounding box center [827, 24] width 59 height 29
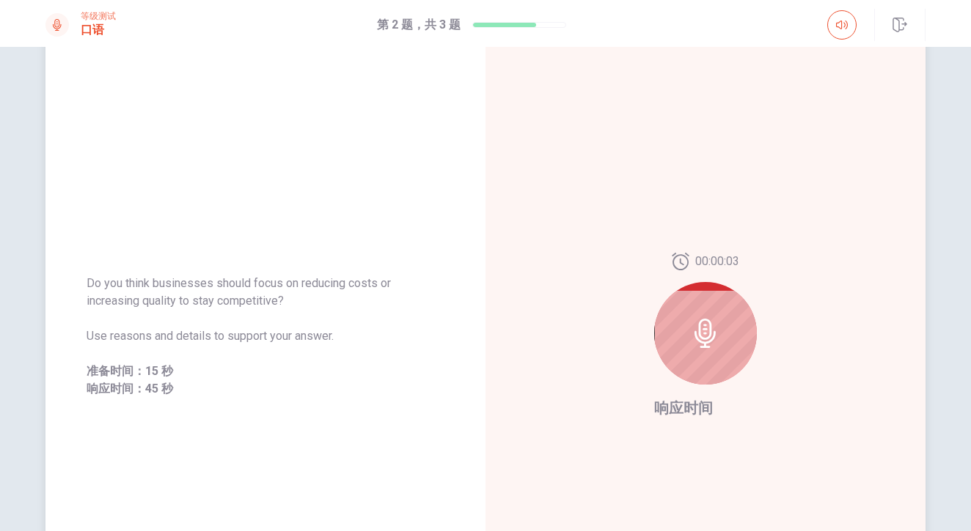
scroll to position [62, 0]
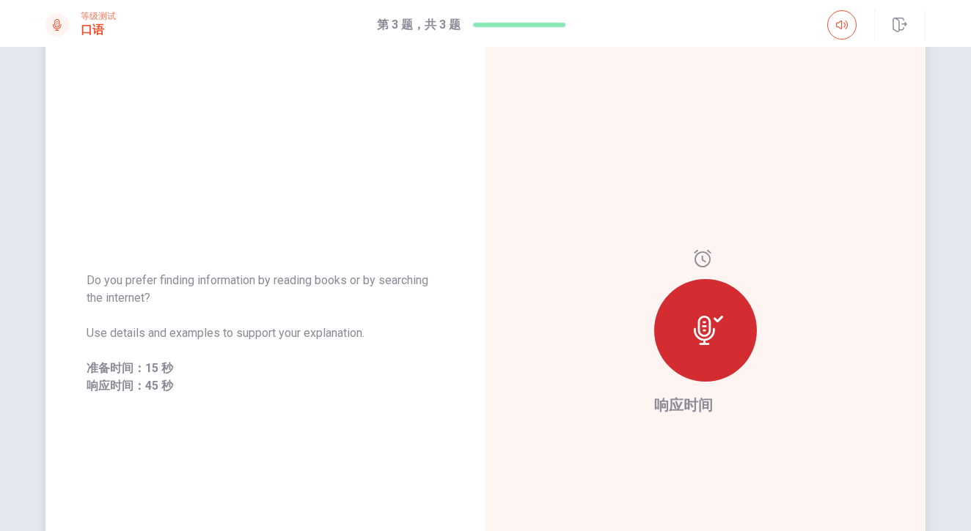
click at [710, 328] on icon at bounding box center [707, 330] width 29 height 29
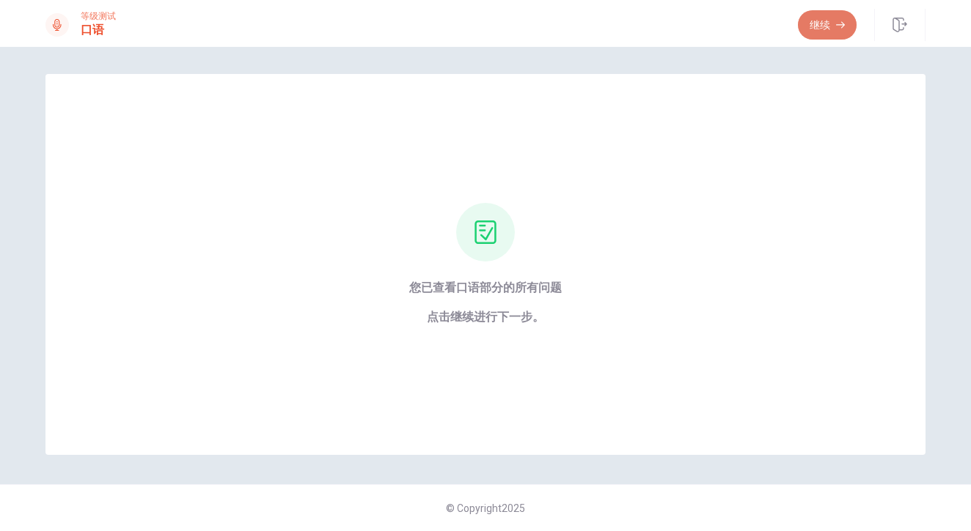
click at [833, 30] on button "继续" at bounding box center [827, 24] width 59 height 29
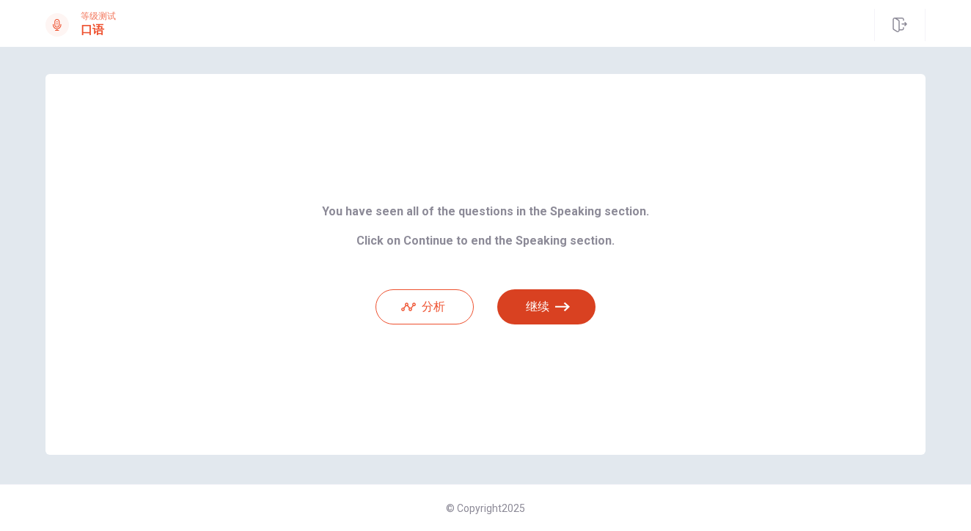
click at [542, 303] on button "继续" at bounding box center [546, 307] width 98 height 35
